Goal: Task Accomplishment & Management: Manage account settings

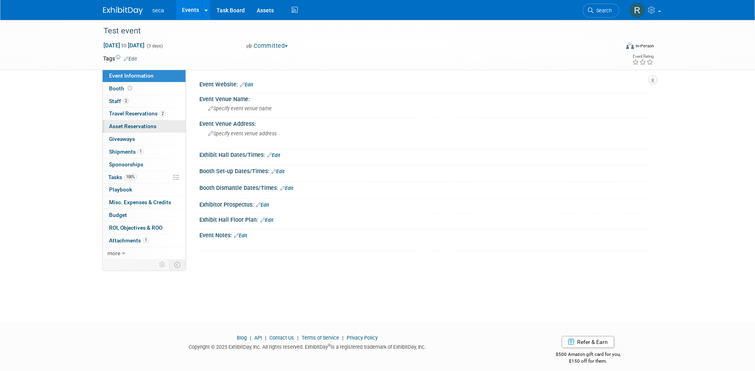
click at [142, 127] on span "Asset Reservations 0" at bounding box center [132, 126] width 47 height 6
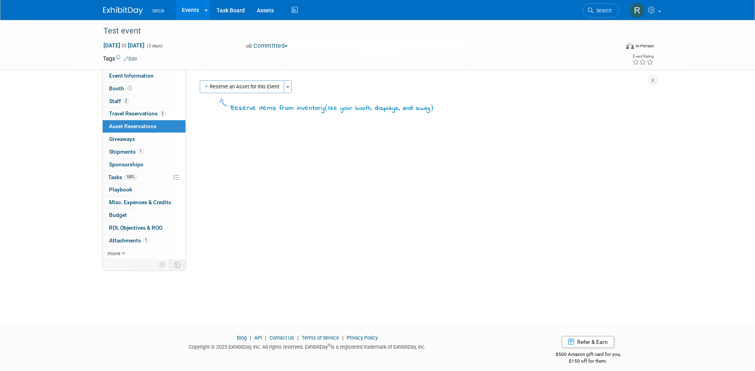
click at [195, 7] on link "Events" at bounding box center [190, 10] width 29 height 20
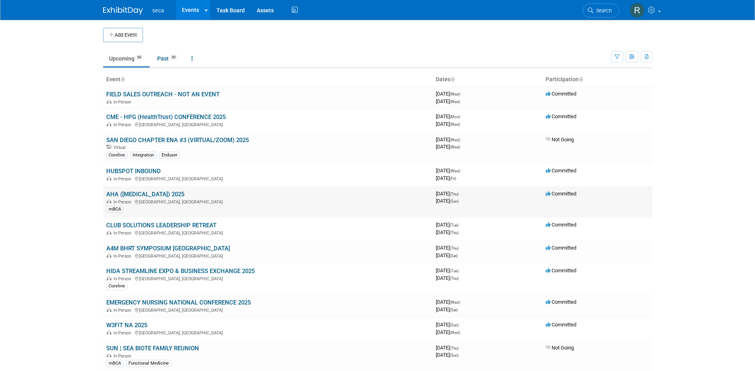
click at [157, 195] on link "AHA ([MEDICAL_DATA]) 2025" at bounding box center [145, 194] width 78 height 7
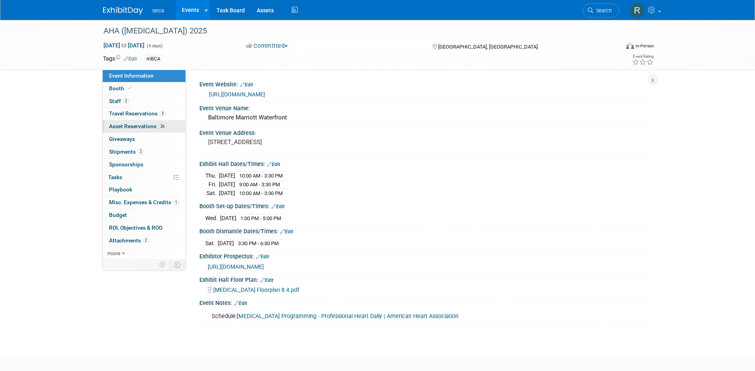
click at [143, 125] on span "Asset Reservations 26" at bounding box center [137, 126] width 57 height 6
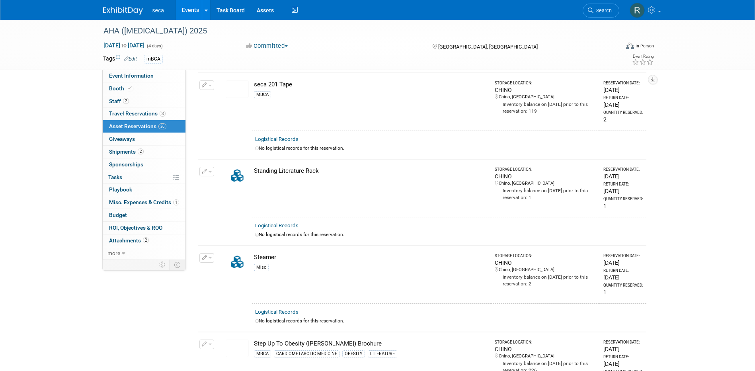
scroll to position [1393, 0]
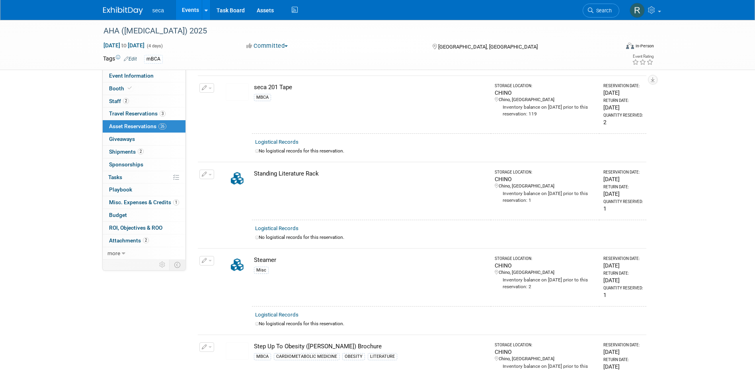
click at [206, 172] on icon "button" at bounding box center [205, 174] width 6 height 5
click at [236, 209] on span "Cancel Reservation" at bounding box center [240, 212] width 51 height 6
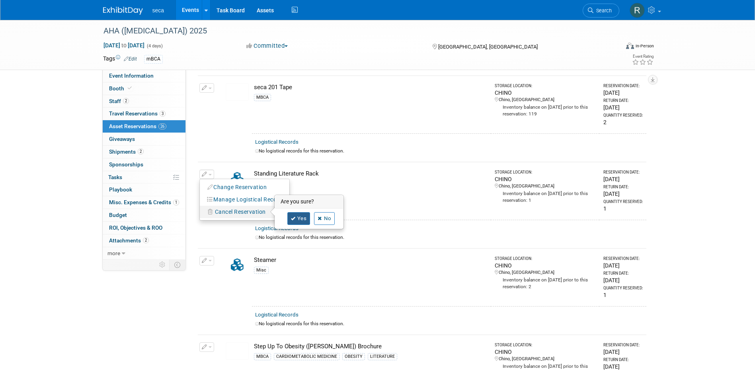
click at [297, 213] on link "Yes" at bounding box center [298, 218] width 23 height 13
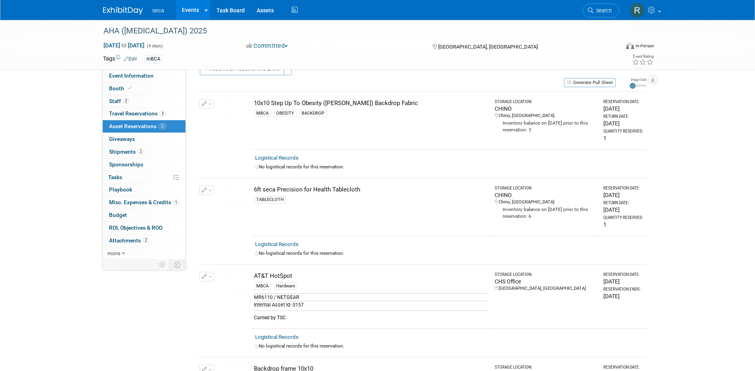
scroll to position [0, 0]
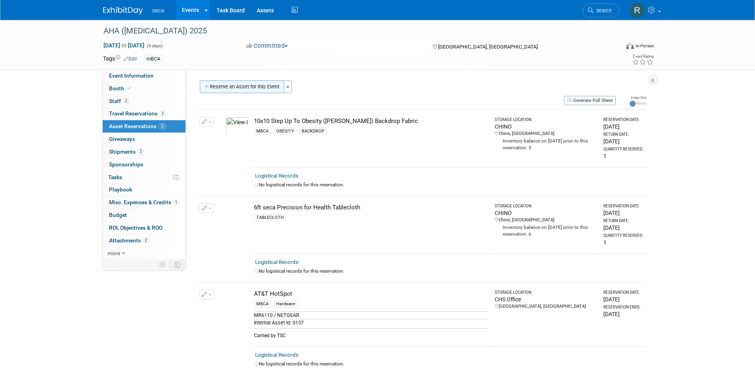
click at [230, 86] on button "Reserve an Asset for this Event" at bounding box center [242, 86] width 84 height 13
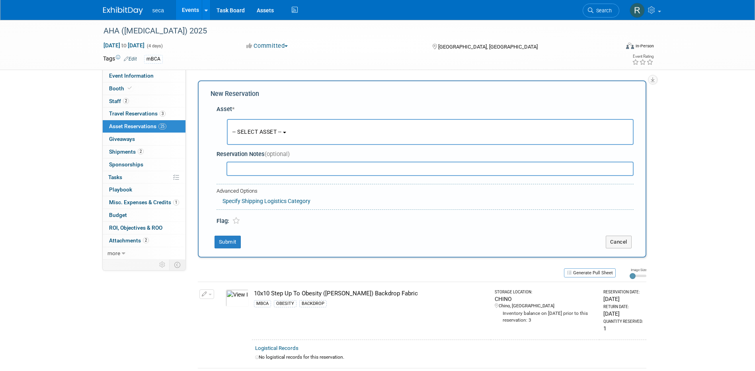
scroll to position [8, 0]
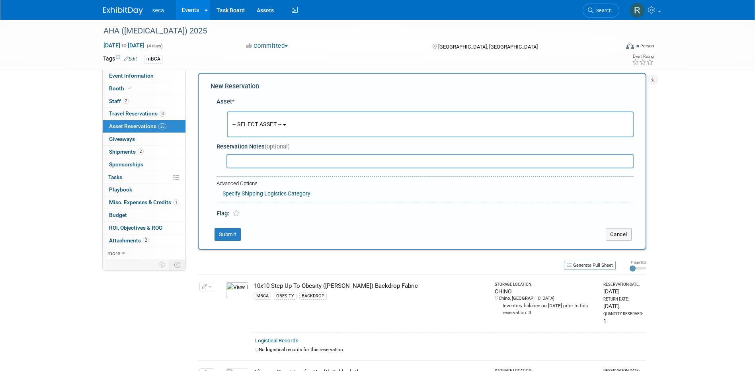
click at [263, 121] on span "-- SELECT ASSET --" at bounding box center [256, 124] width 49 height 6
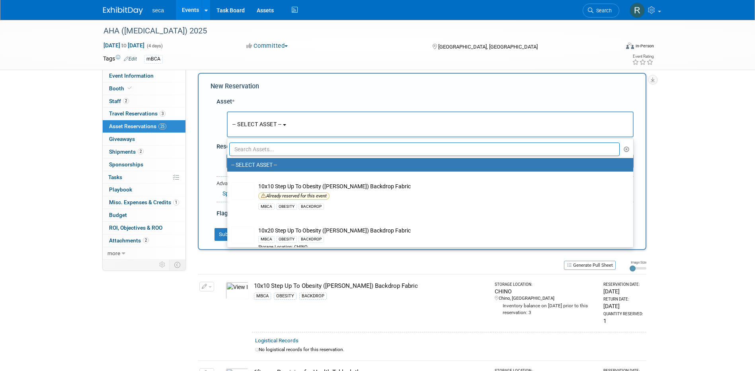
click at [266, 150] on input "text" at bounding box center [424, 150] width 391 height 14
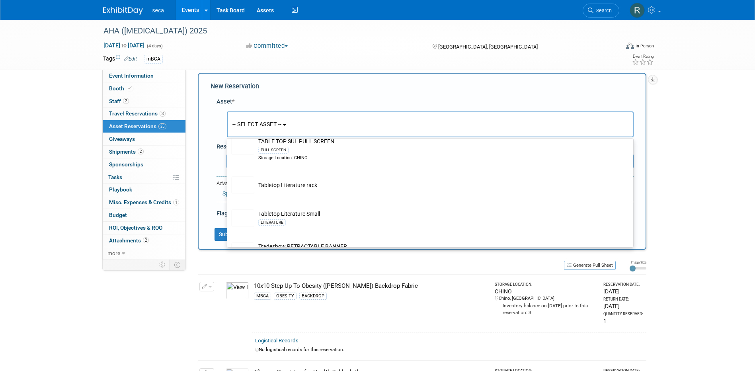
scroll to position [318, 0]
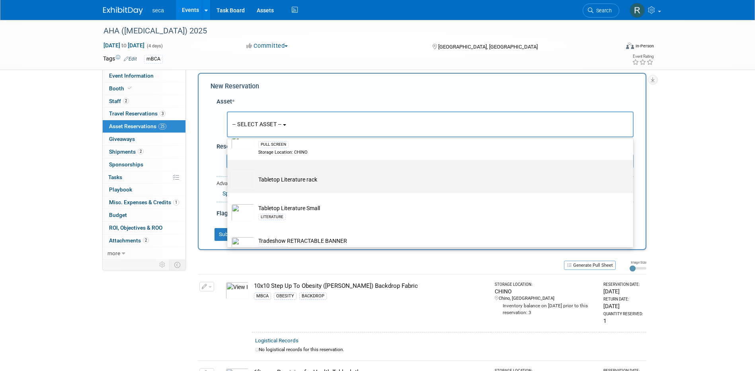
type input "table"
click at [306, 188] on td "Tabletop Literature rack" at bounding box center [435, 180] width 363 height 18
click at [228, 170] on input "Tabletop Literature rack" at bounding box center [225, 166] width 5 height 5
select select "10728123"
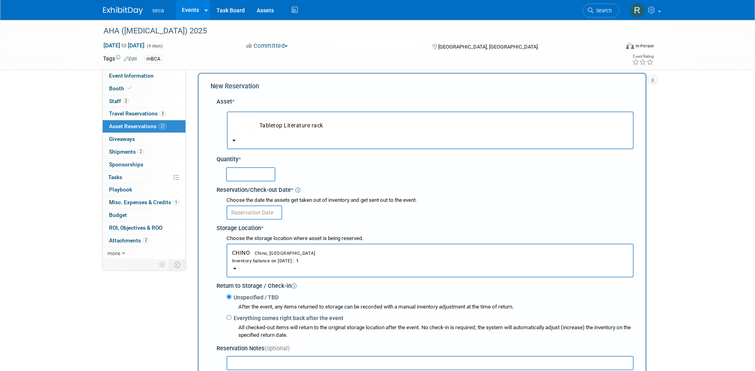
click at [255, 176] on input "text" at bounding box center [250, 174] width 49 height 14
type input "1"
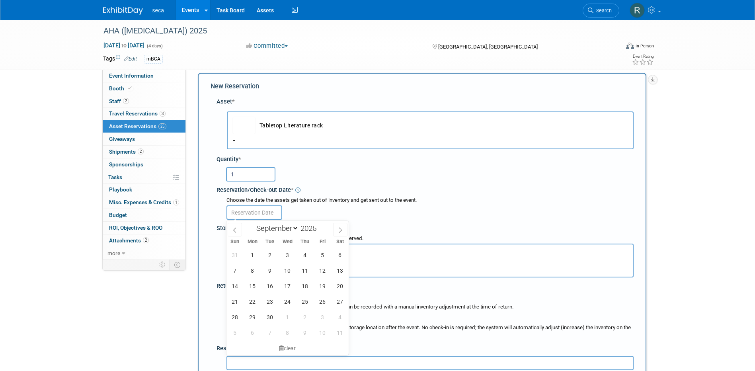
click at [248, 211] on input "text" at bounding box center [255, 212] width 56 height 14
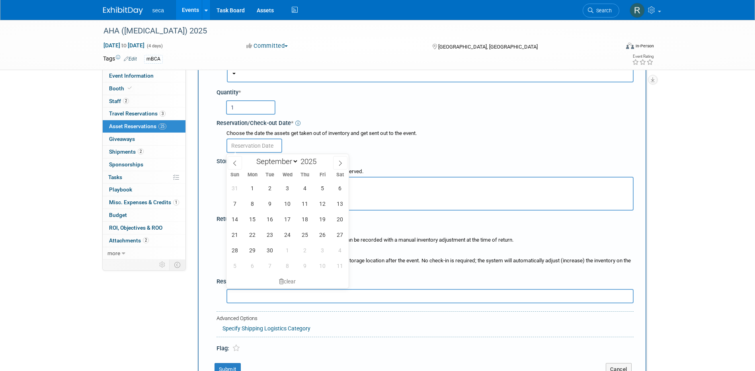
scroll to position [87, 0]
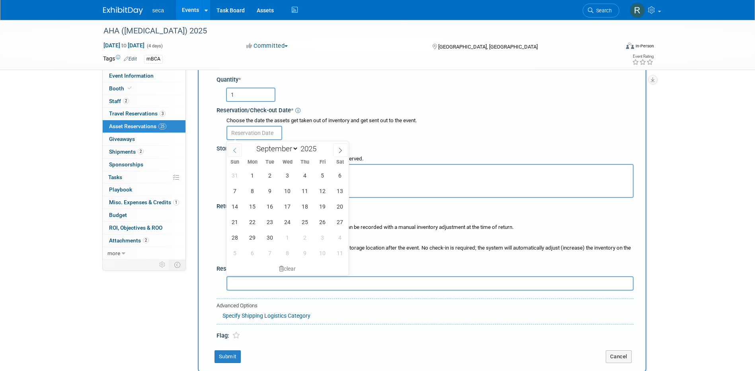
click at [236, 148] on icon at bounding box center [235, 151] width 6 height 6
select select "7"
click at [273, 238] on span "26" at bounding box center [270, 238] width 16 height 16
type input "Aug 26, 2025"
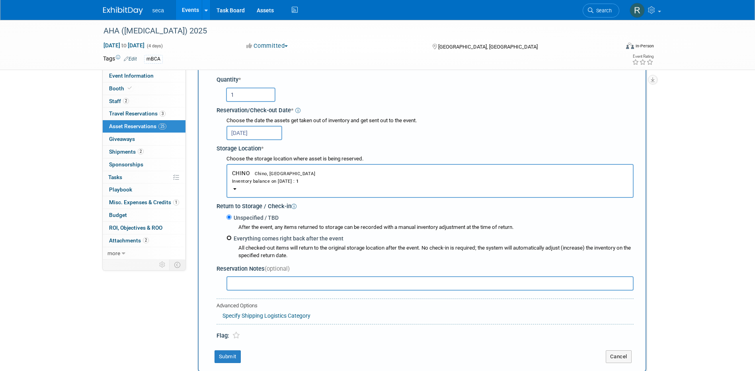
click at [228, 239] on input "Everything comes right back after the event" at bounding box center [229, 237] width 5 height 5
radio input "true"
select select "8"
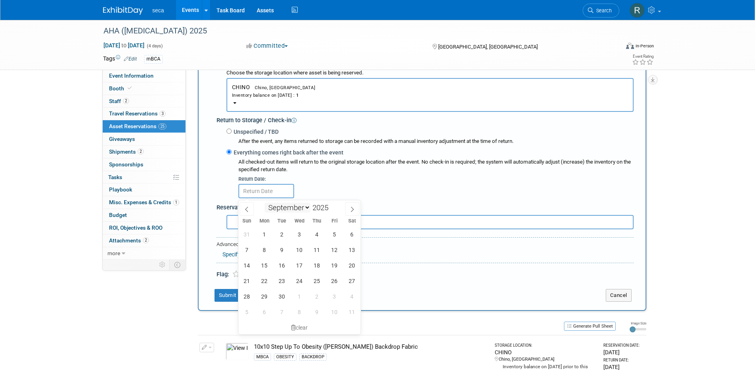
scroll to position [207, 0]
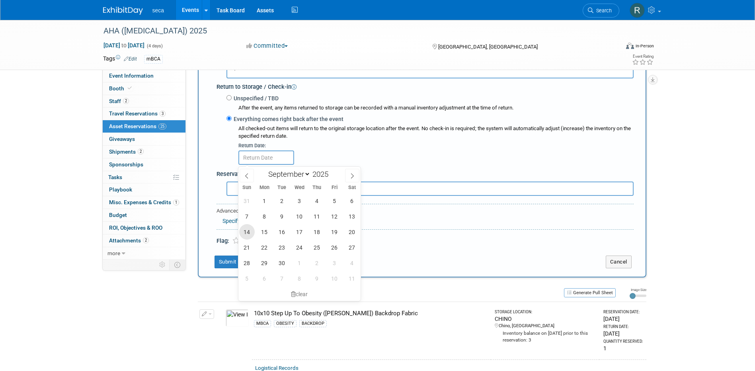
click at [246, 228] on span "14" at bounding box center [247, 232] width 16 height 16
type input "Sep 14, 2025"
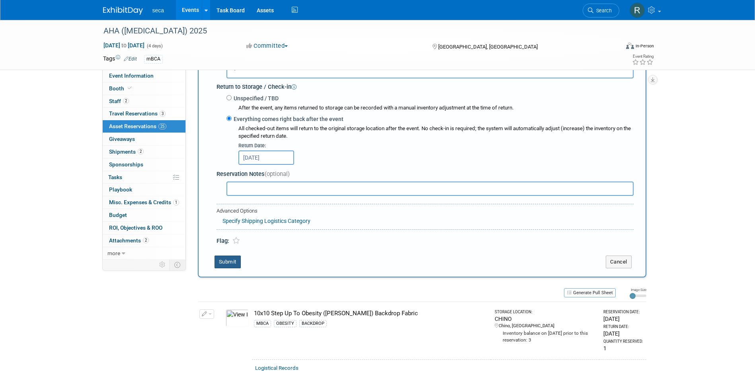
click at [230, 263] on button "Submit" at bounding box center [228, 262] width 26 height 13
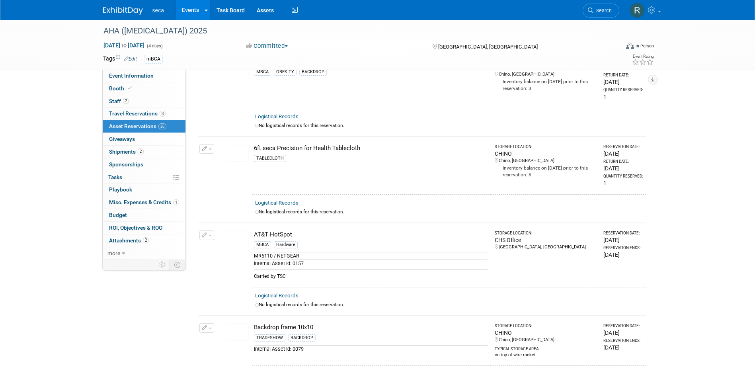
scroll to position [0, 0]
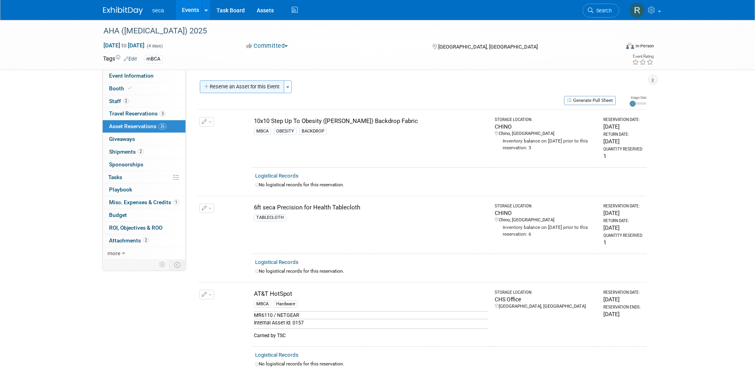
click at [235, 88] on button "Reserve an Asset for this Event" at bounding box center [242, 86] width 84 height 13
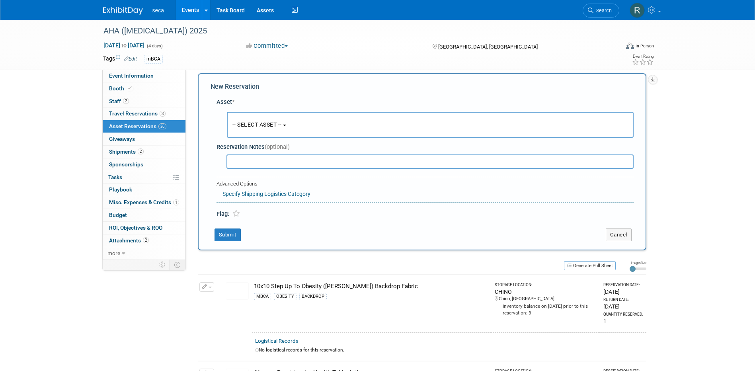
scroll to position [8, 0]
click at [615, 232] on button "Cancel" at bounding box center [619, 234] width 26 height 13
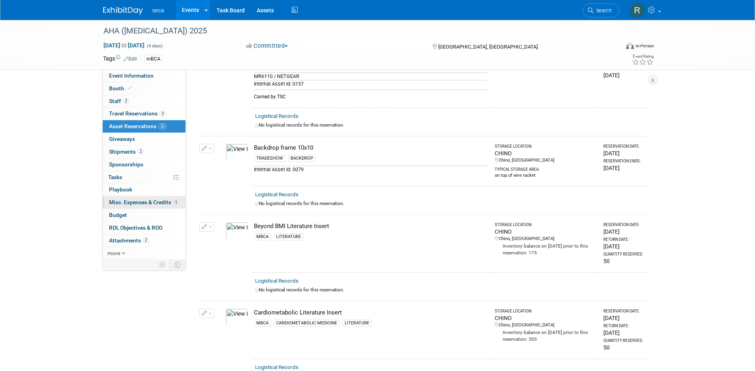
scroll to position [0, 0]
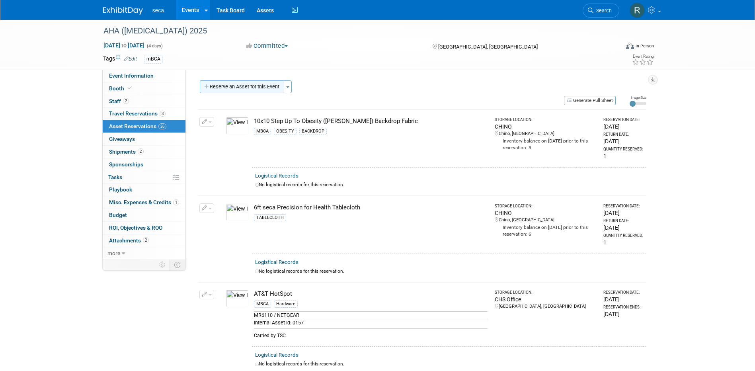
click at [230, 82] on button "Reserve an Asset for this Event" at bounding box center [242, 86] width 84 height 13
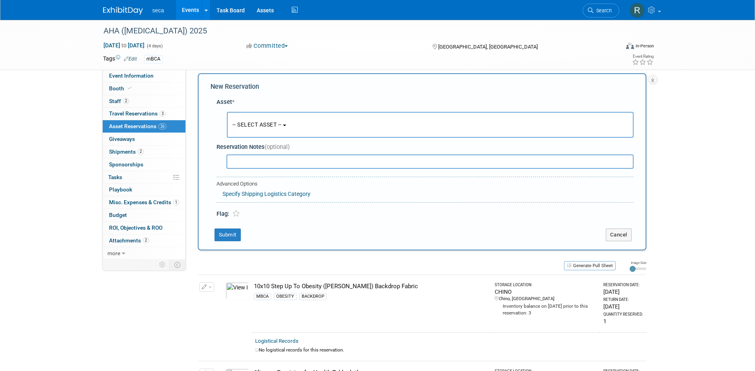
scroll to position [8, 0]
click at [259, 125] on span "-- SELECT ASSET --" at bounding box center [256, 124] width 49 height 6
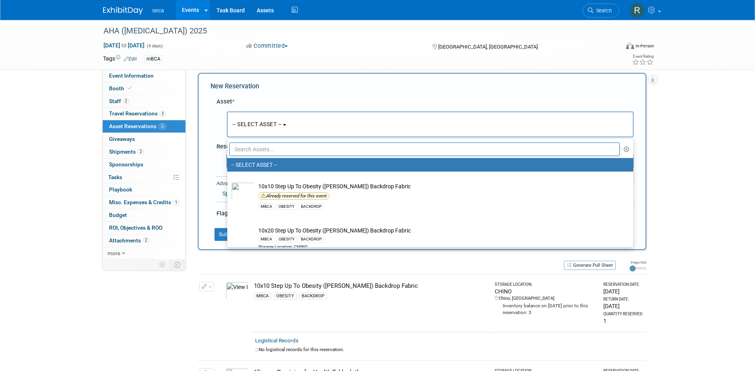
click at [260, 148] on input "text" at bounding box center [424, 150] width 391 height 14
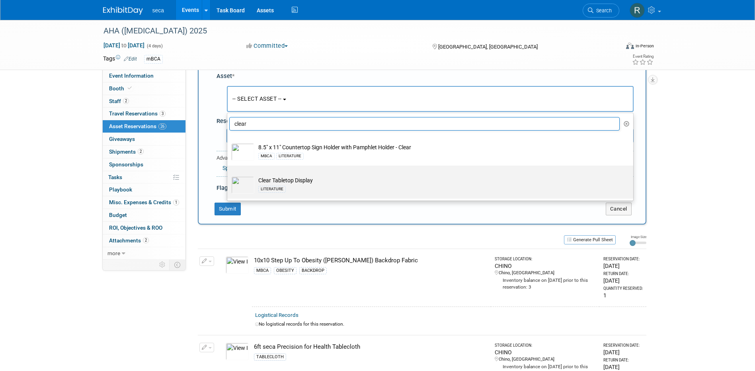
scroll to position [47, 0]
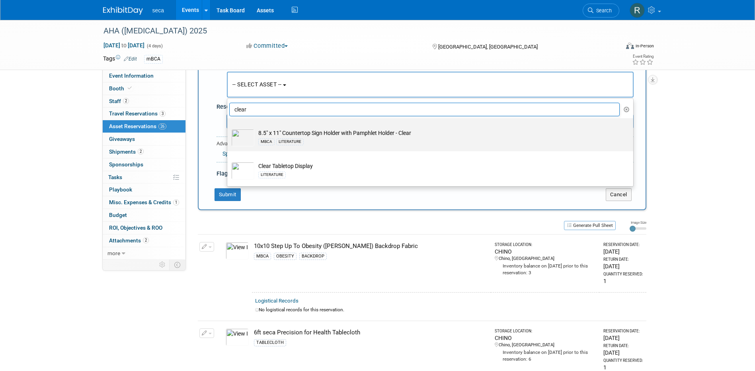
type input "clear"
click at [319, 140] on div "MBCA LITERATURE" at bounding box center [437, 141] width 359 height 9
click at [228, 128] on input "8.5" x 11" Countertop Sign Holder with Pamphlet Holder - Clear MBCA LITERATURE" at bounding box center [225, 125] width 5 height 5
select select "10727571"
select select "8"
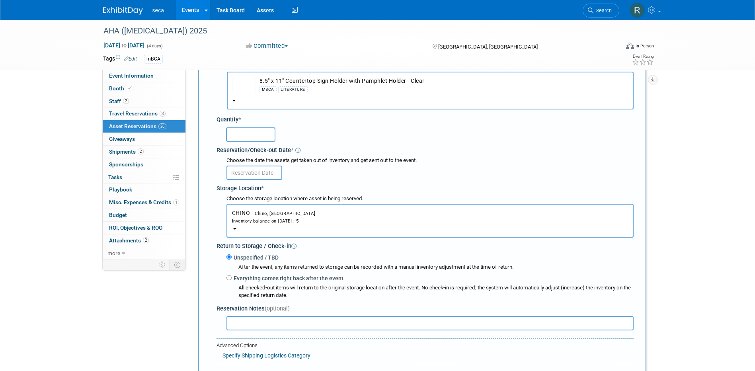
click at [263, 137] on input "text" at bounding box center [250, 134] width 49 height 14
type input "4"
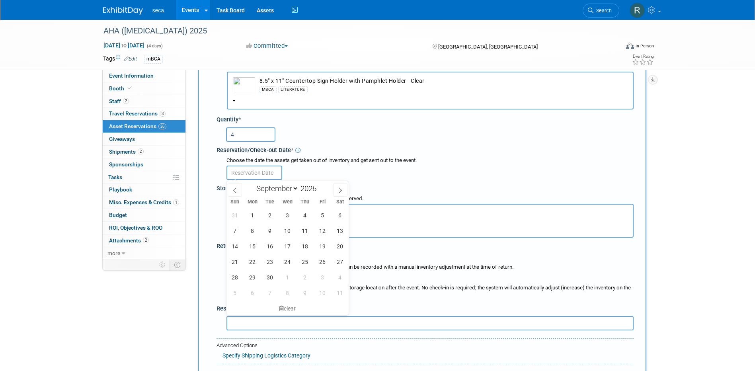
click at [250, 170] on input "text" at bounding box center [255, 173] width 56 height 14
click at [236, 190] on icon at bounding box center [235, 190] width 6 height 6
select select "7"
click at [266, 284] on span "26" at bounding box center [270, 277] width 16 height 16
type input "Aug 26, 2025"
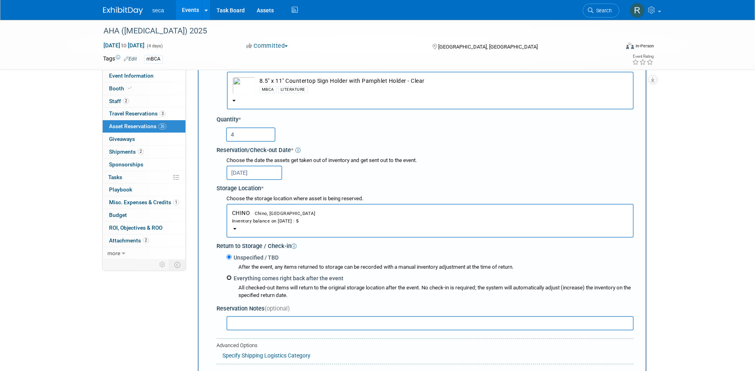
click at [228, 278] on input "Everything comes right back after the event" at bounding box center [229, 277] width 5 height 5
radio input "true"
select select "8"
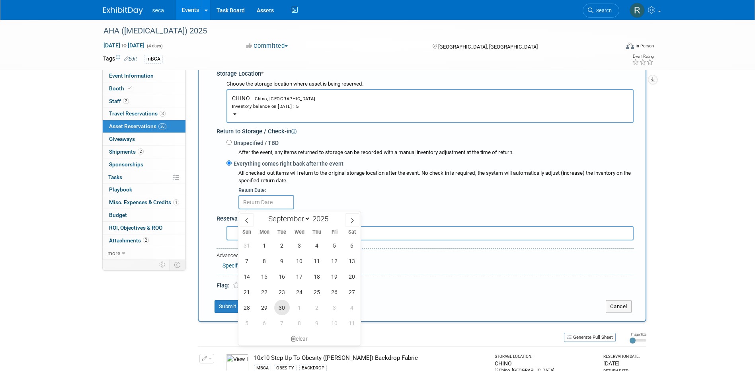
scroll to position [167, 0]
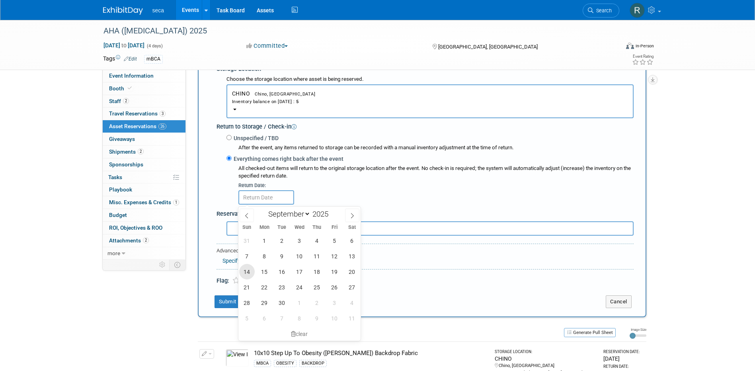
click at [247, 271] on span "14" at bounding box center [247, 272] width 16 height 16
type input "Sep 14, 2025"
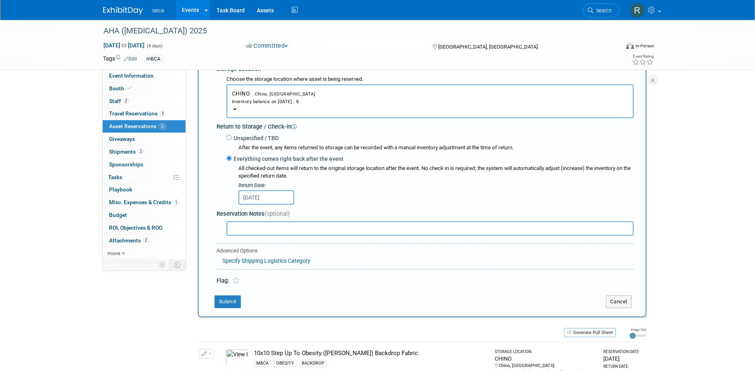
click at [219, 203] on div "Unspecified / TBD After the event, any items returned to storage can be recorde…" at bounding box center [425, 169] width 417 height 76
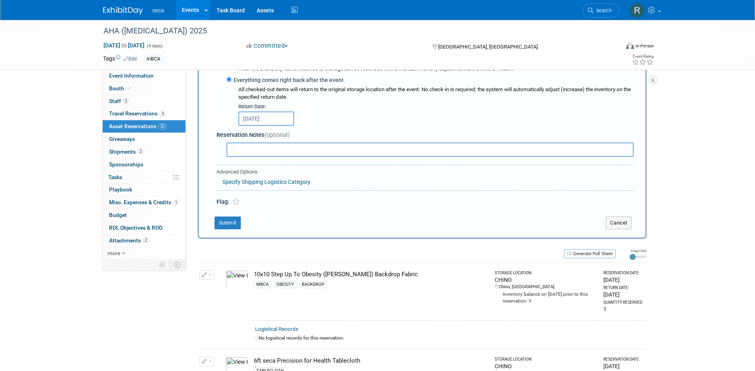
scroll to position [246, 0]
click at [255, 144] on input "text" at bounding box center [430, 149] width 407 height 14
type input "P"
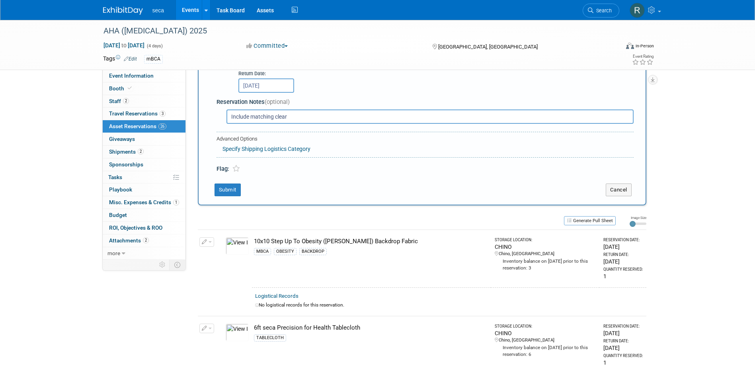
scroll to position [239, 0]
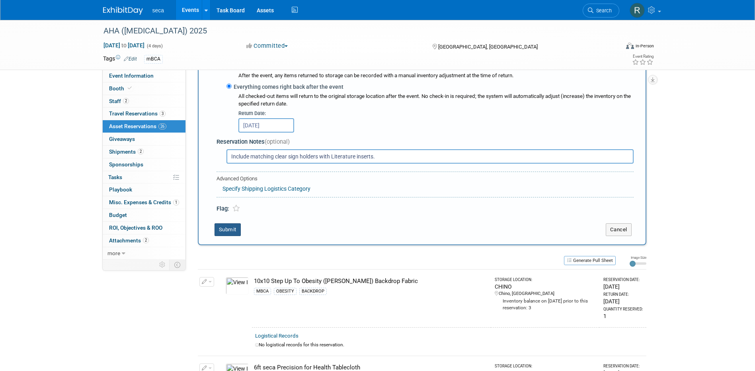
type input "Include matching clear sign holders with Literature inserts."
click at [238, 230] on button "Submit" at bounding box center [228, 229] width 26 height 13
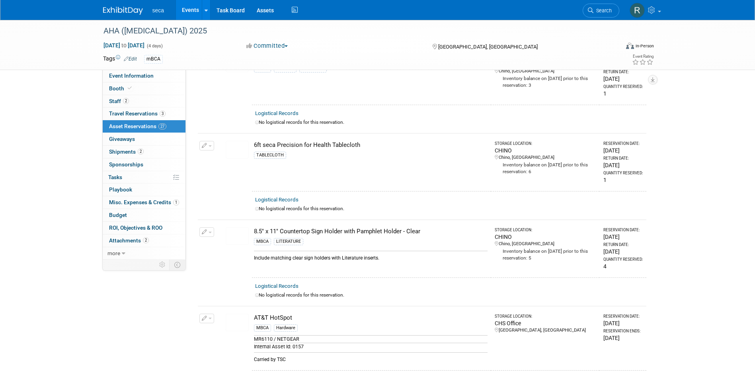
scroll to position [0, 0]
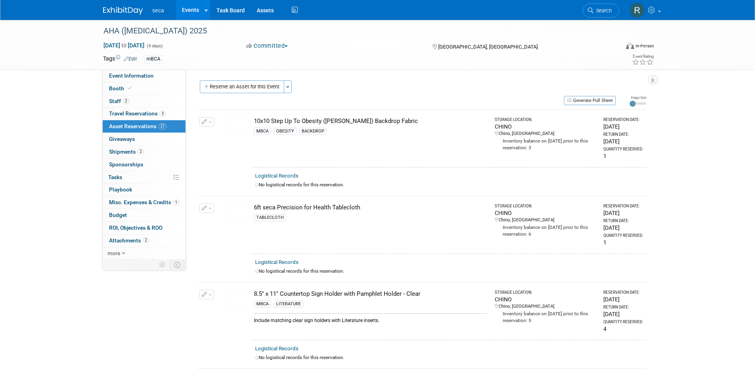
click at [193, 8] on link "Events" at bounding box center [190, 10] width 29 height 20
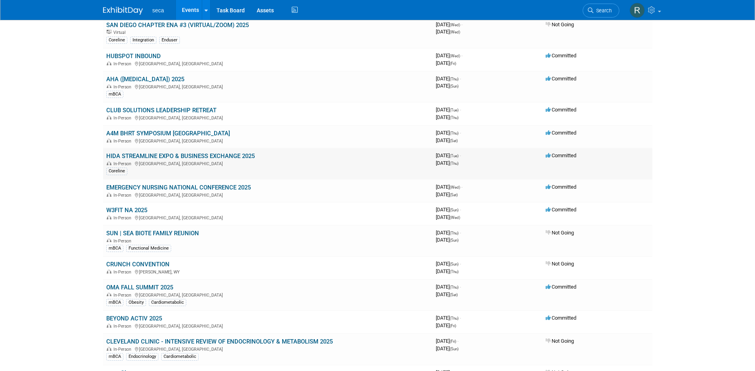
scroll to position [119, 0]
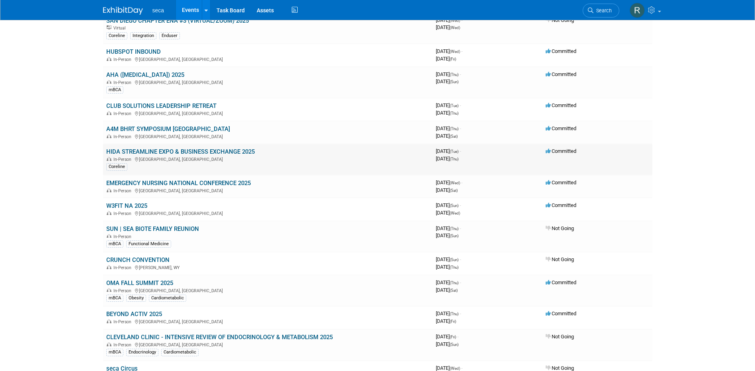
click at [138, 153] on link "HIDA STREAMLINE EXPO & BUSINESS EXCHANGE 2025" at bounding box center [180, 151] width 148 height 7
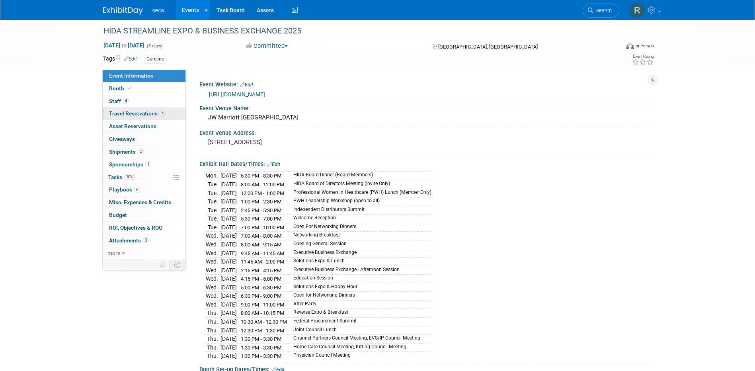
click at [129, 114] on span "Travel Reservations 4" at bounding box center [137, 113] width 57 height 6
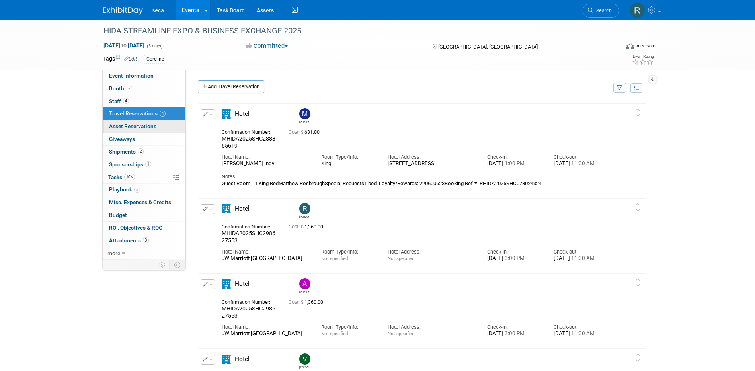
click at [144, 129] on span "Asset Reservations 0" at bounding box center [132, 126] width 47 height 6
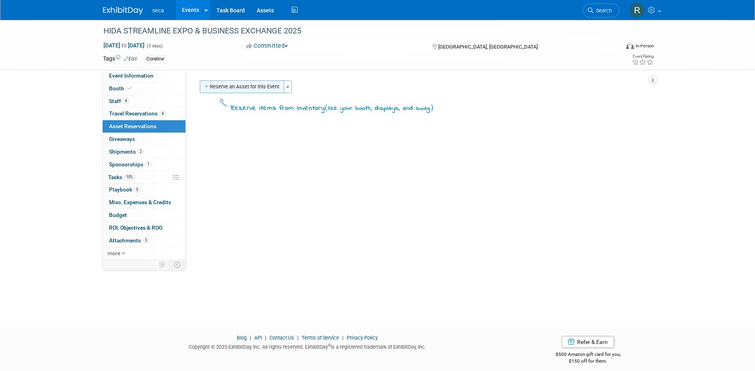
click at [241, 89] on button "Reserve an Asset for this Event" at bounding box center [242, 86] width 84 height 13
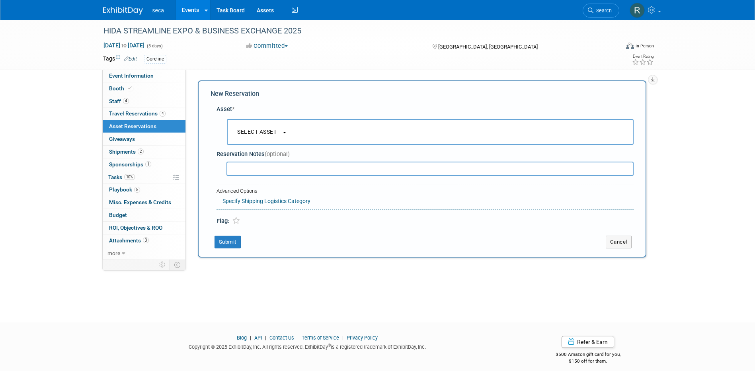
scroll to position [7, 0]
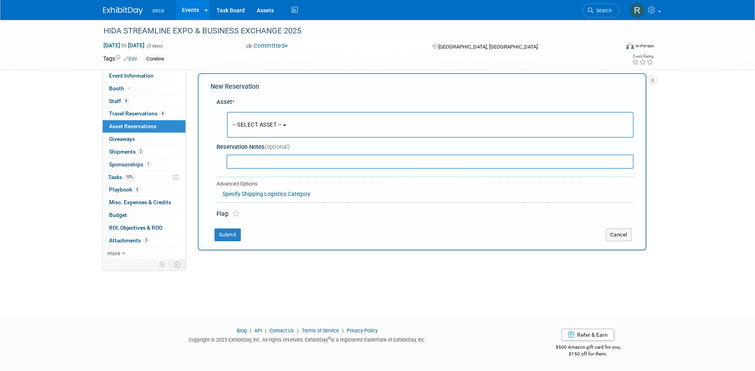
click at [251, 123] on span "-- SELECT ASSET --" at bounding box center [256, 124] width 49 height 6
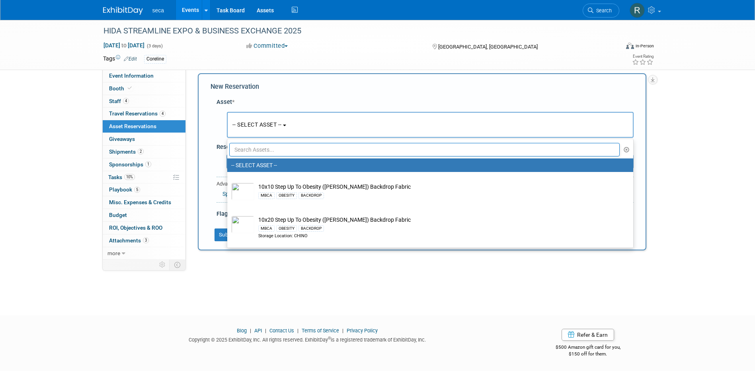
click at [254, 149] on input "text" at bounding box center [424, 150] width 391 height 14
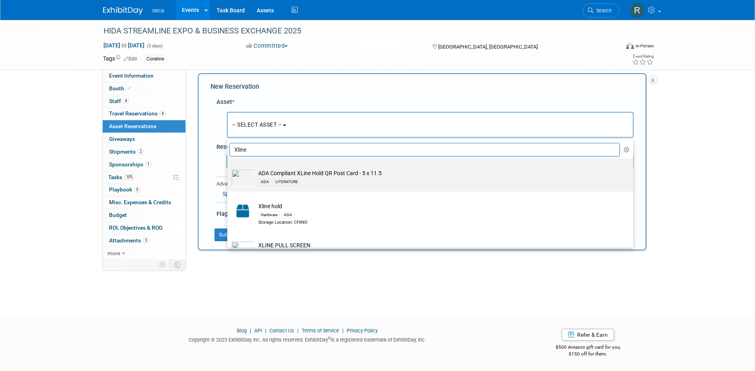
scroll to position [25, 0]
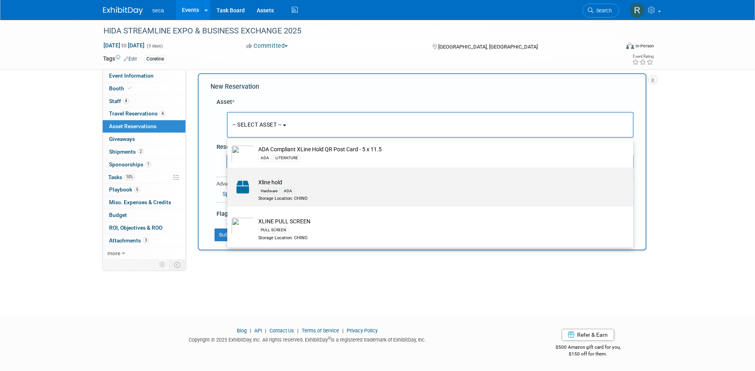
type input "Xline"
click at [344, 190] on div "Hardware ADA" at bounding box center [437, 190] width 359 height 9
click at [228, 177] on input "Xline hold Hardware ADA Storage Location: CHINO" at bounding box center [225, 174] width 5 height 5
select select "10728124"
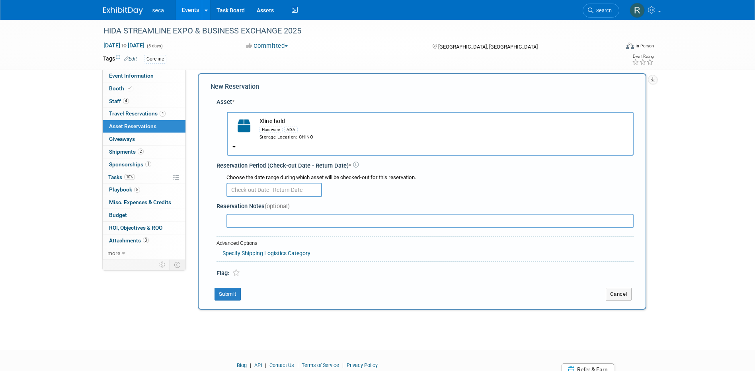
click at [260, 223] on input "text" at bounding box center [430, 221] width 407 height 14
type input "include ADA compliant ramps"
click at [232, 292] on button "Submit" at bounding box center [228, 294] width 26 height 13
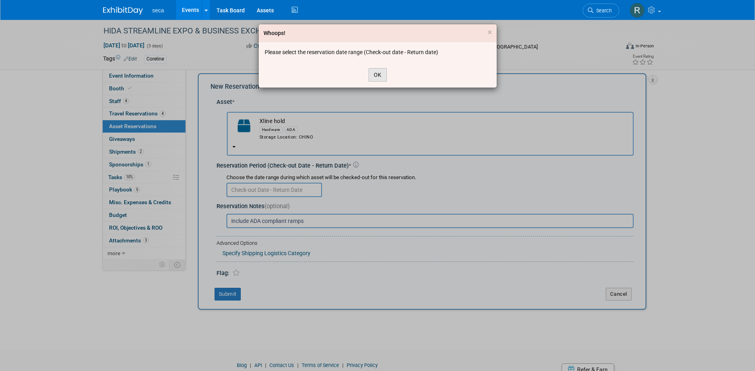
click at [382, 74] on button "OK" at bounding box center [378, 75] width 18 height 14
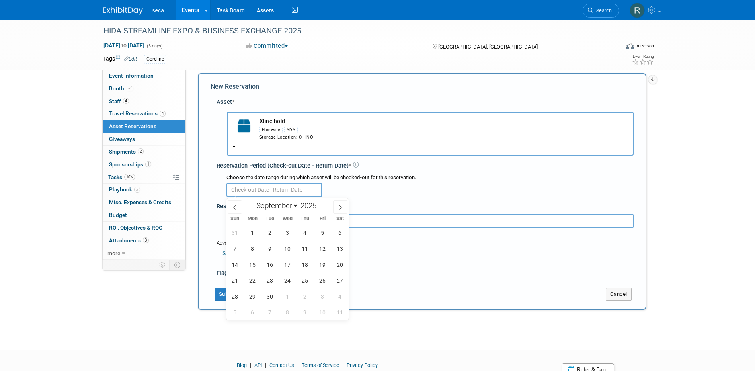
click at [278, 189] on input "text" at bounding box center [275, 190] width 96 height 14
click at [235, 205] on icon at bounding box center [235, 208] width 6 height 6
select select "7"
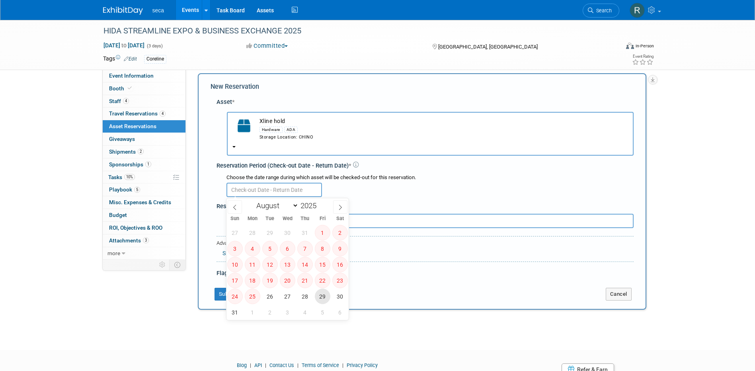
click at [323, 293] on span "29" at bounding box center [323, 297] width 16 height 16
type input "Aug 29, 2025"
click at [378, 282] on div "New Reservation Asset * -- SELECT ASSET --" at bounding box center [422, 191] width 449 height 236
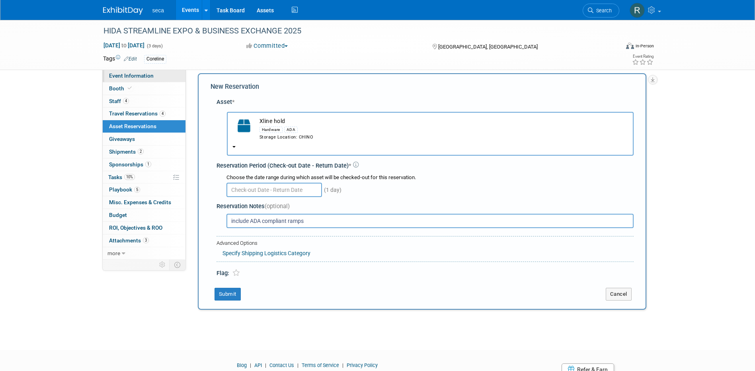
click at [143, 76] on span "Event Information" at bounding box center [131, 75] width 45 height 6
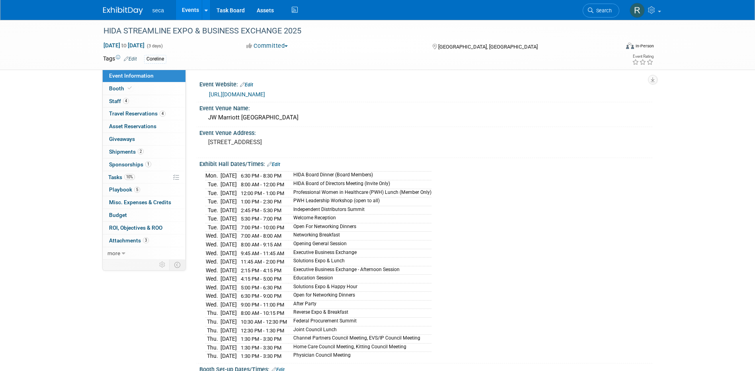
click at [187, 8] on link "Events" at bounding box center [190, 10] width 29 height 20
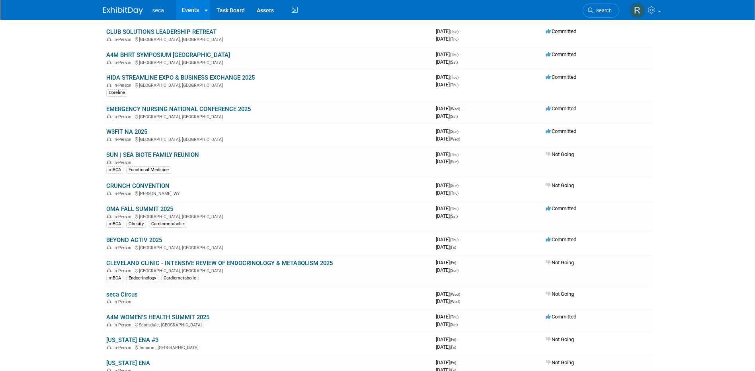
scroll to position [199, 0]
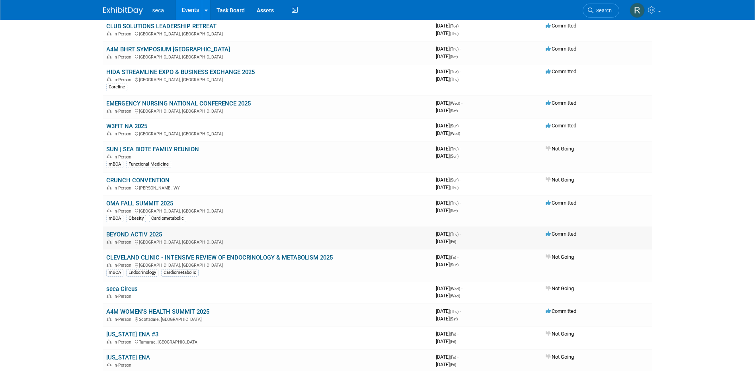
click at [144, 234] on link "BEYOND ACTIV 2025" at bounding box center [134, 234] width 56 height 7
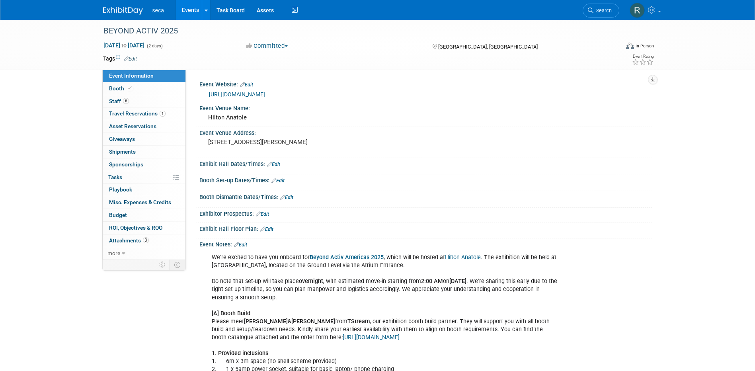
click at [265, 92] on link "[URL][DOMAIN_NAME]" at bounding box center [237, 94] width 56 height 6
